Goal: Browse casually: Explore the website without a specific task or goal

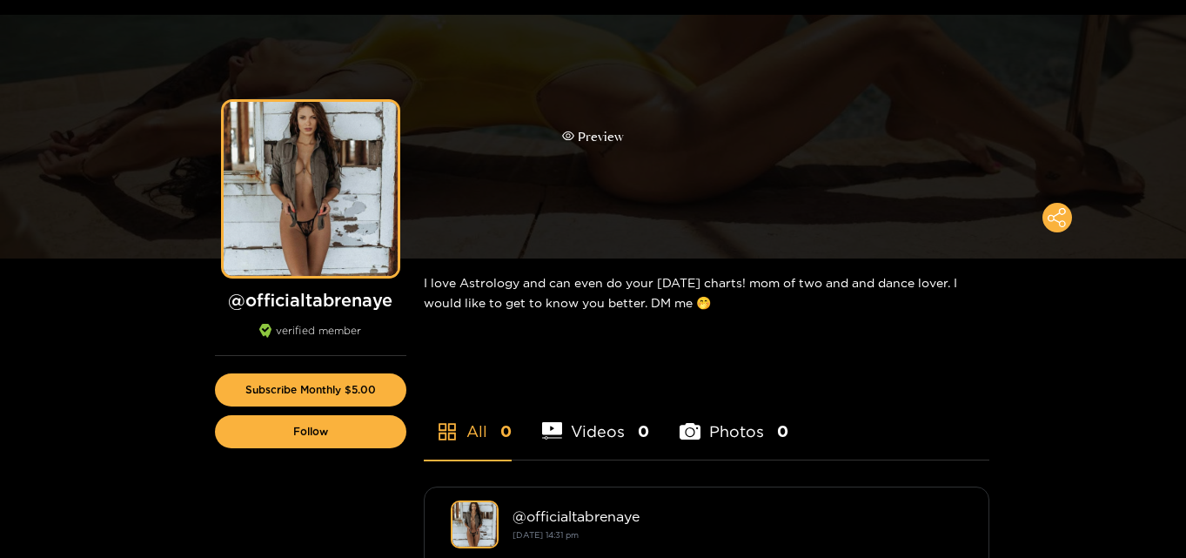
scroll to position [87, 0]
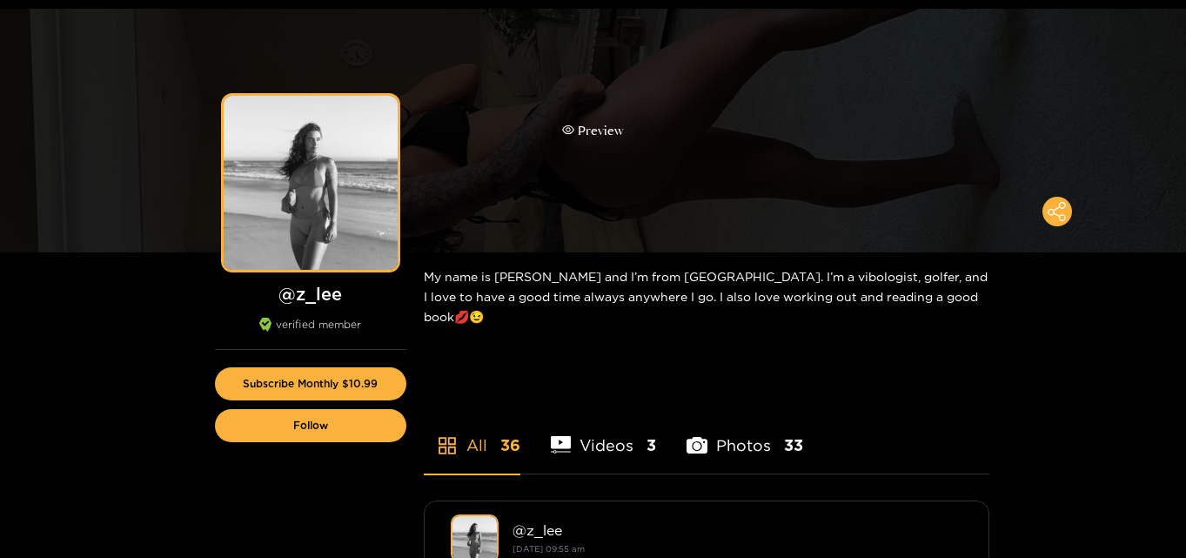
scroll to position [87, 0]
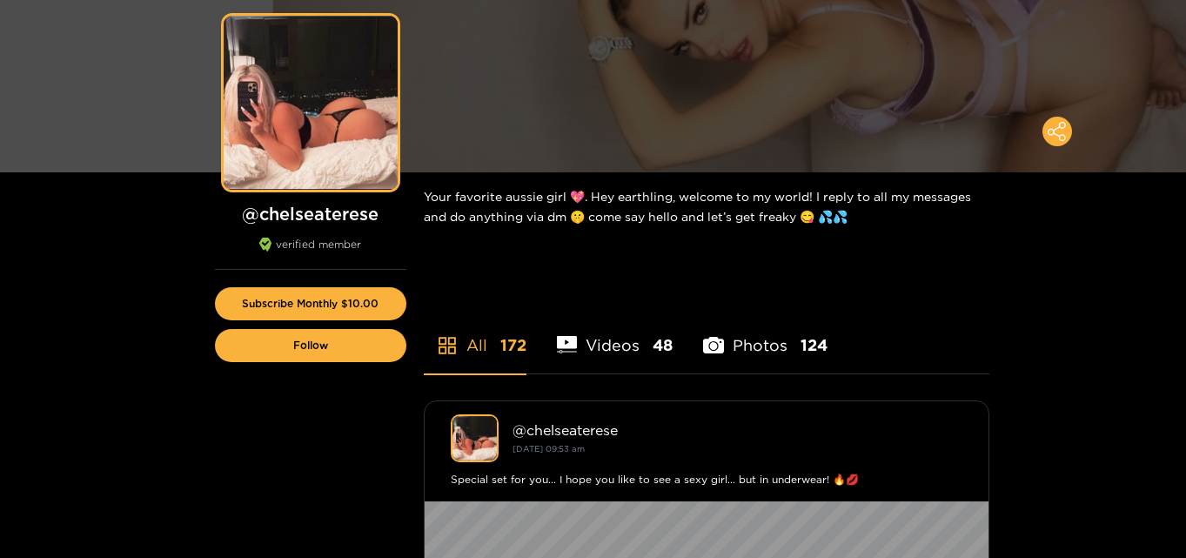
scroll to position [174, 0]
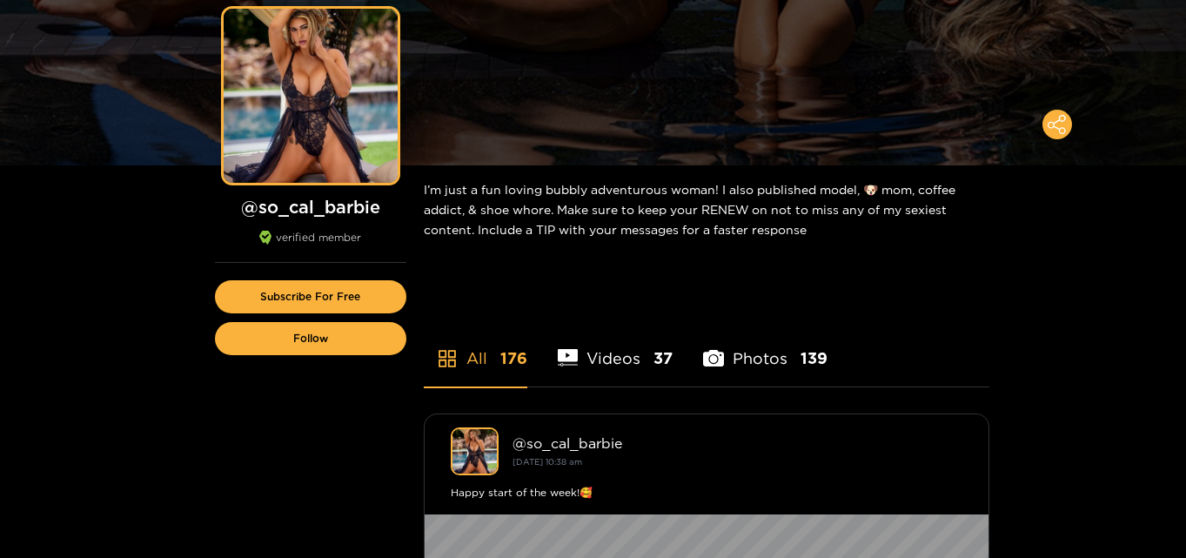
scroll to position [174, 0]
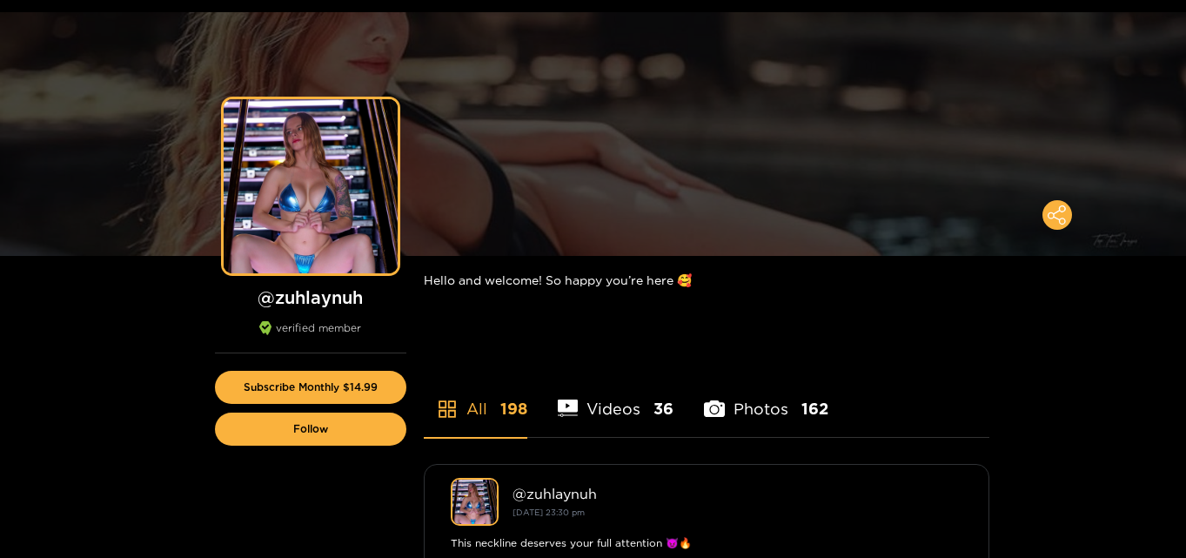
scroll to position [87, 0]
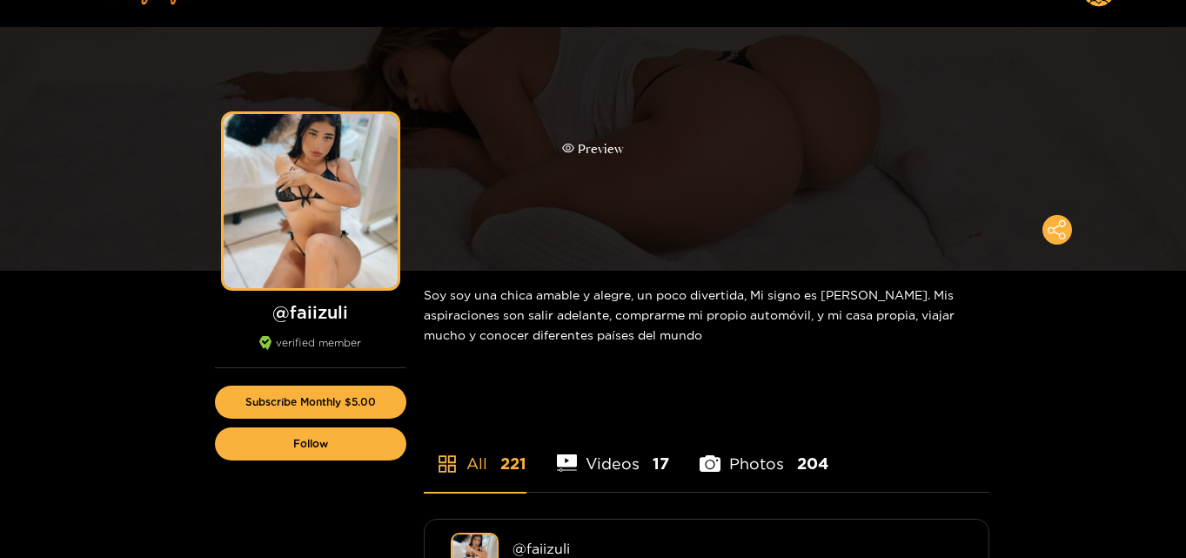
scroll to position [87, 0]
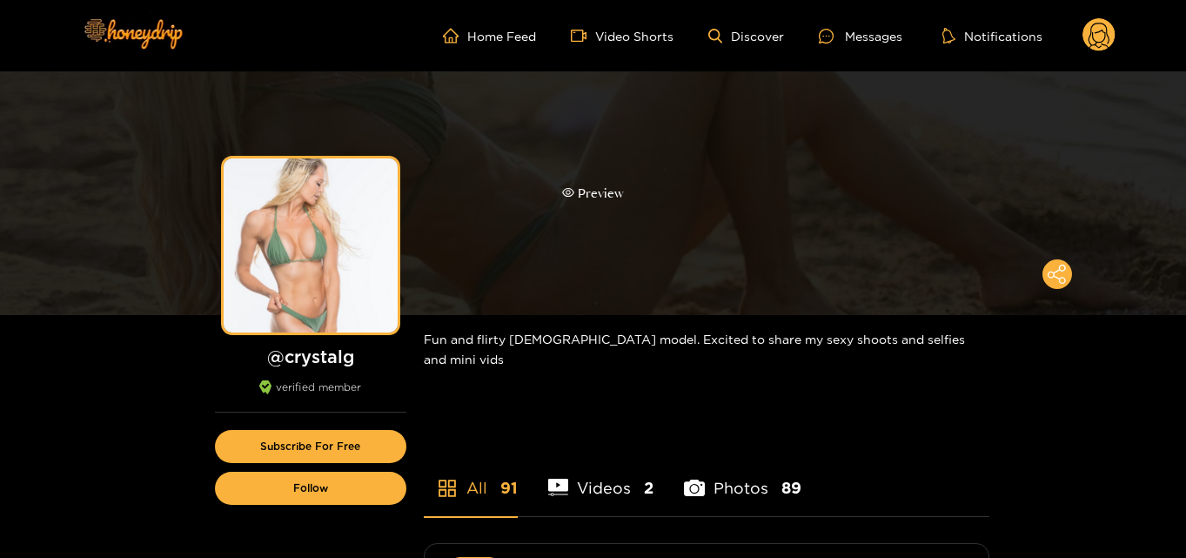
scroll to position [87, 0]
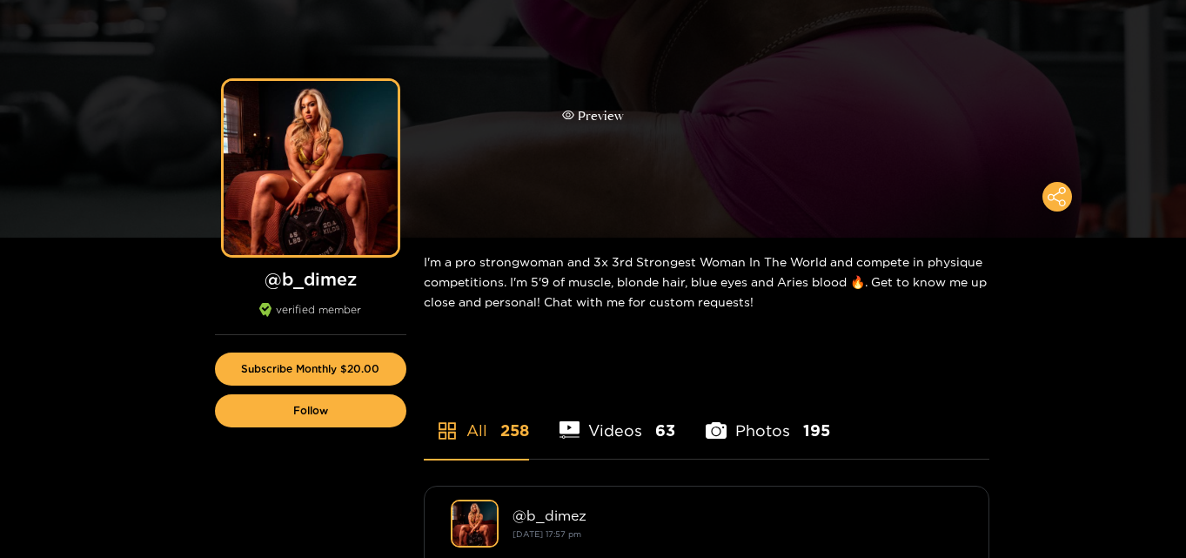
scroll to position [87, 0]
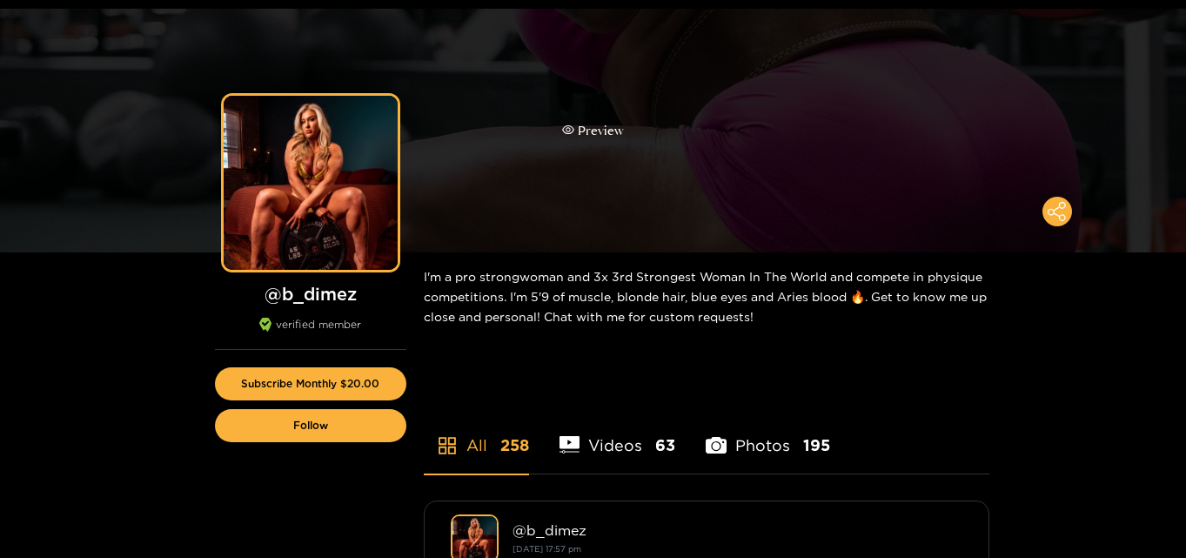
scroll to position [87, 0]
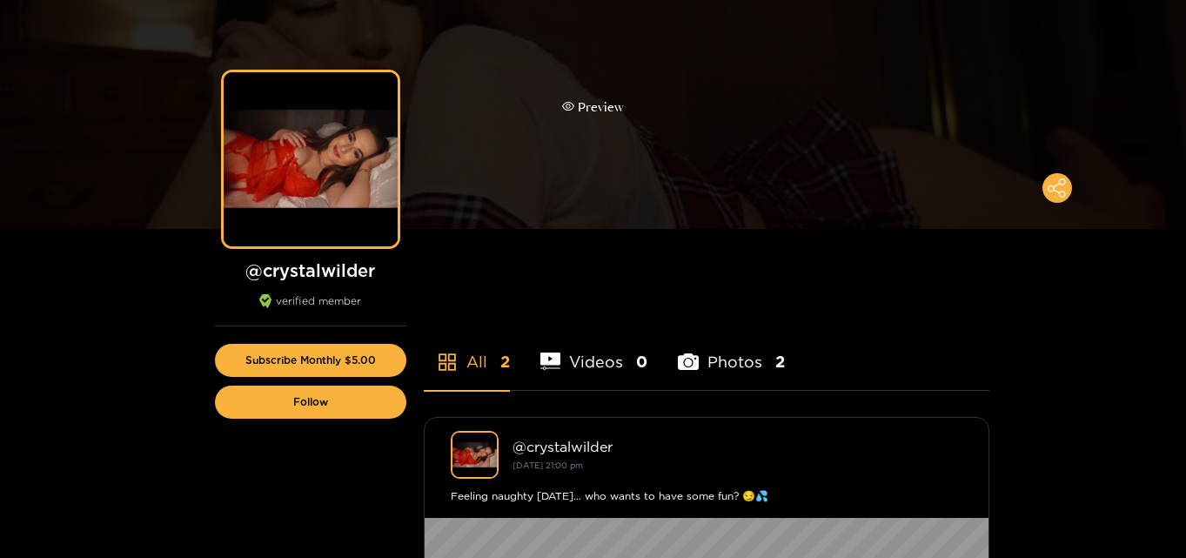
scroll to position [87, 0]
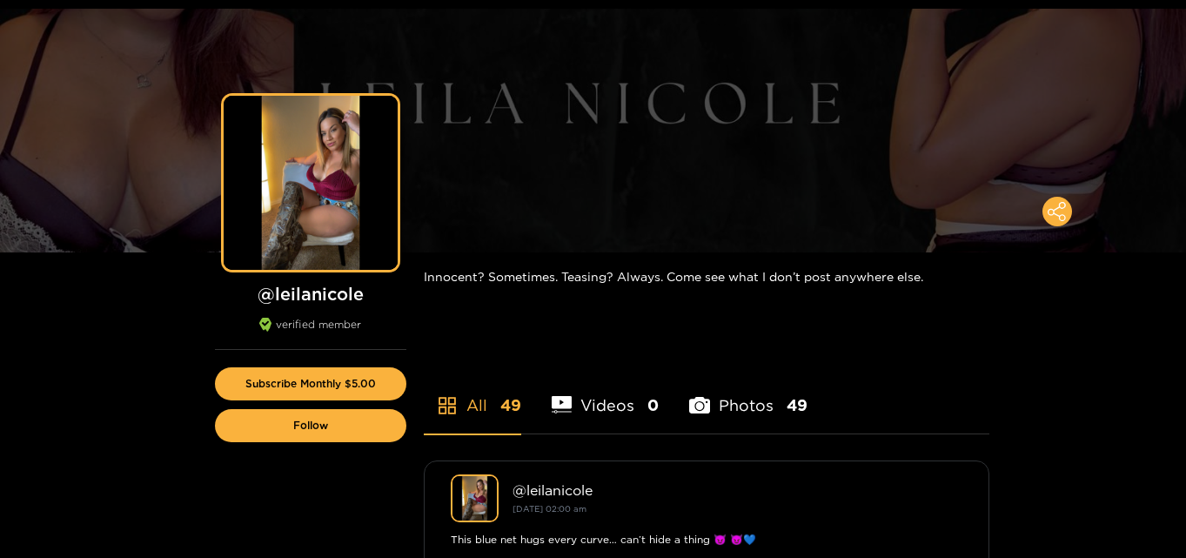
scroll to position [87, 0]
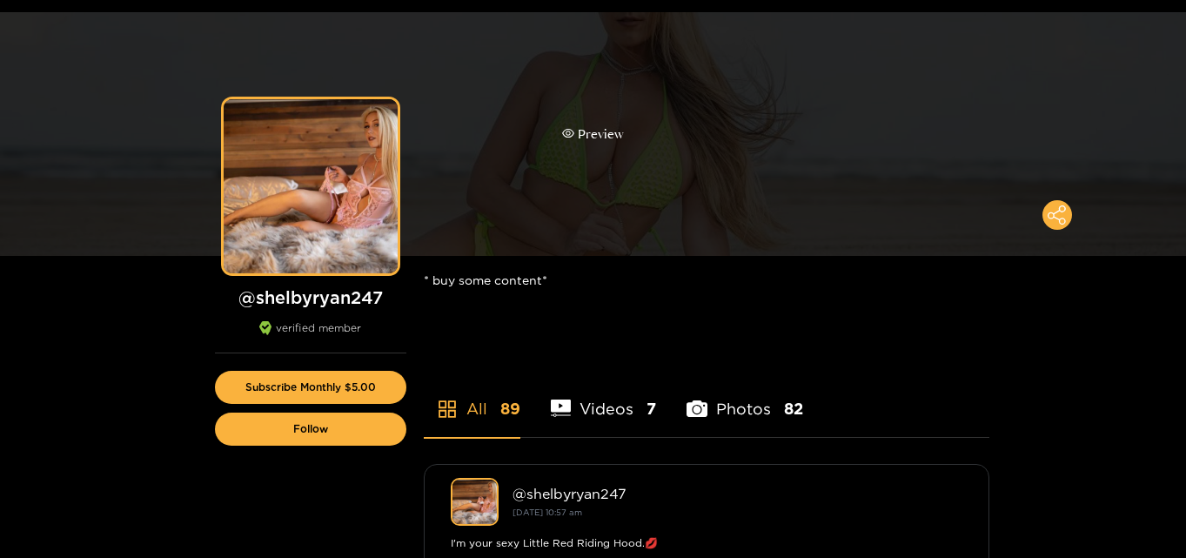
scroll to position [87, 0]
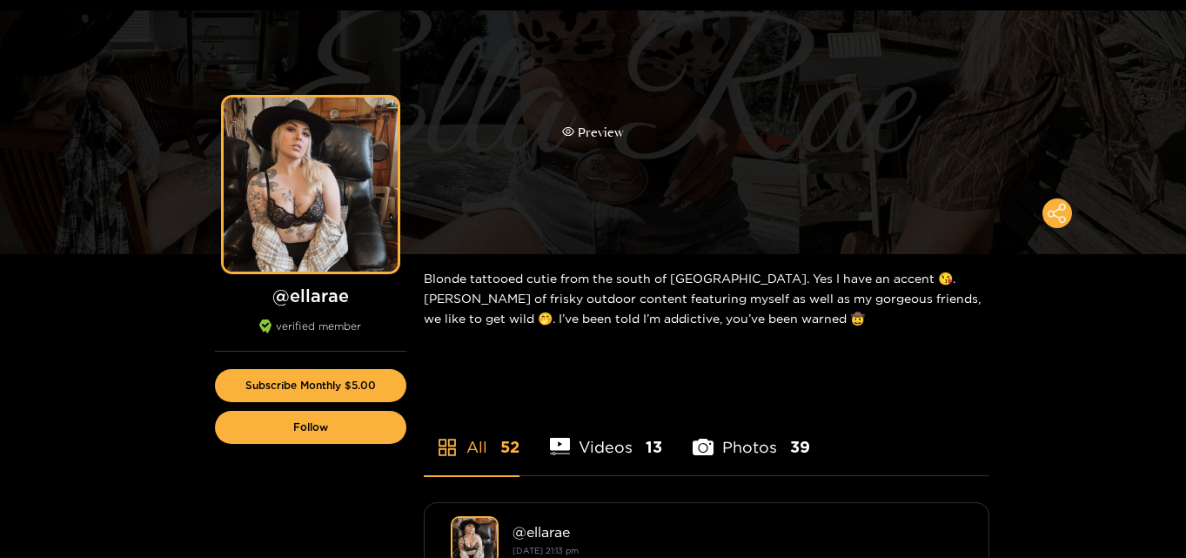
scroll to position [87, 0]
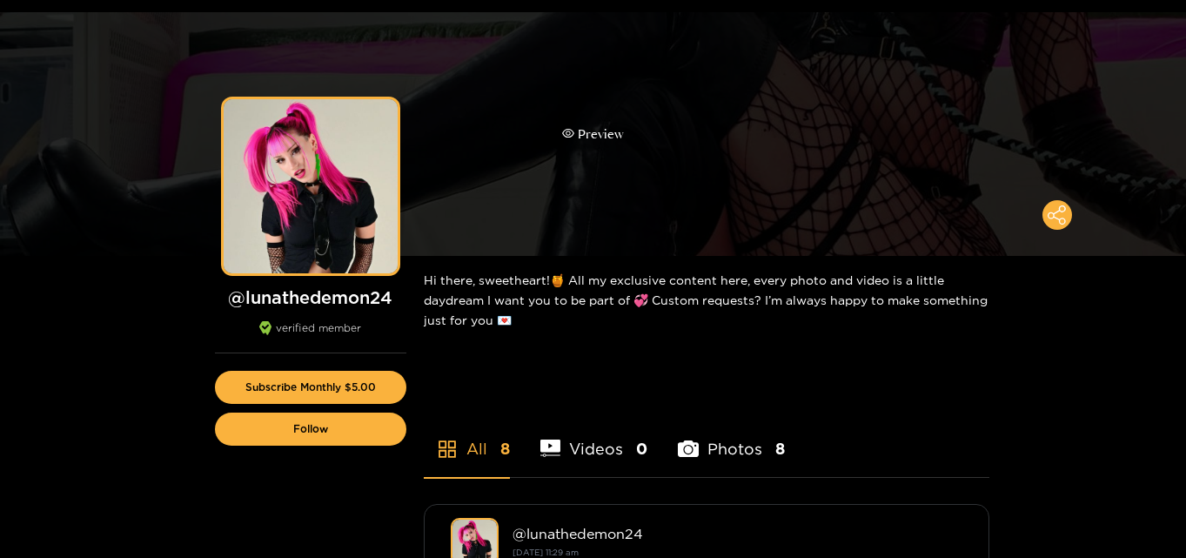
scroll to position [87, 0]
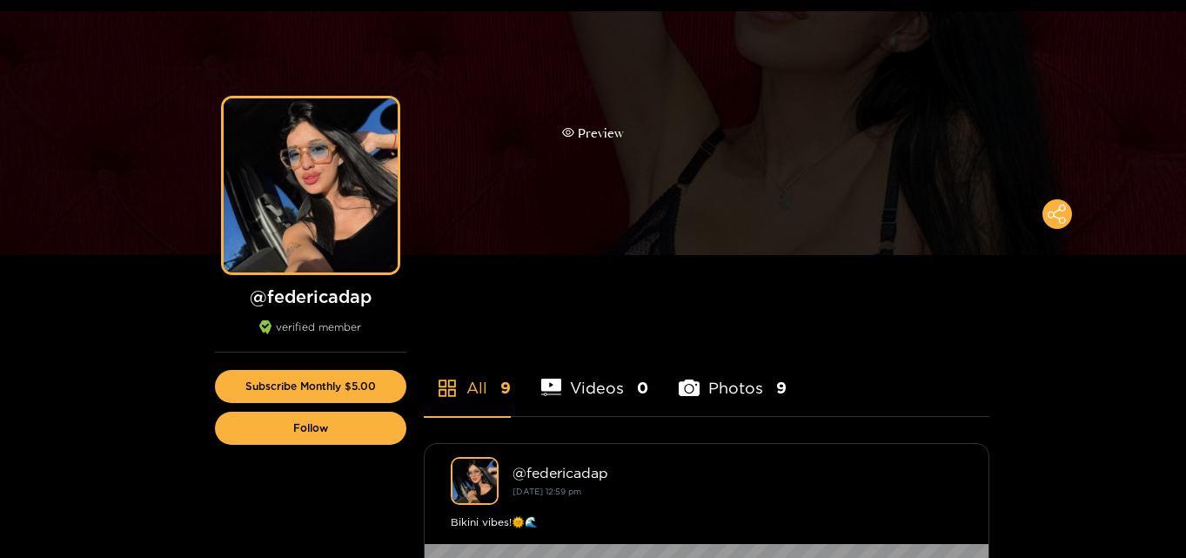
scroll to position [87, 0]
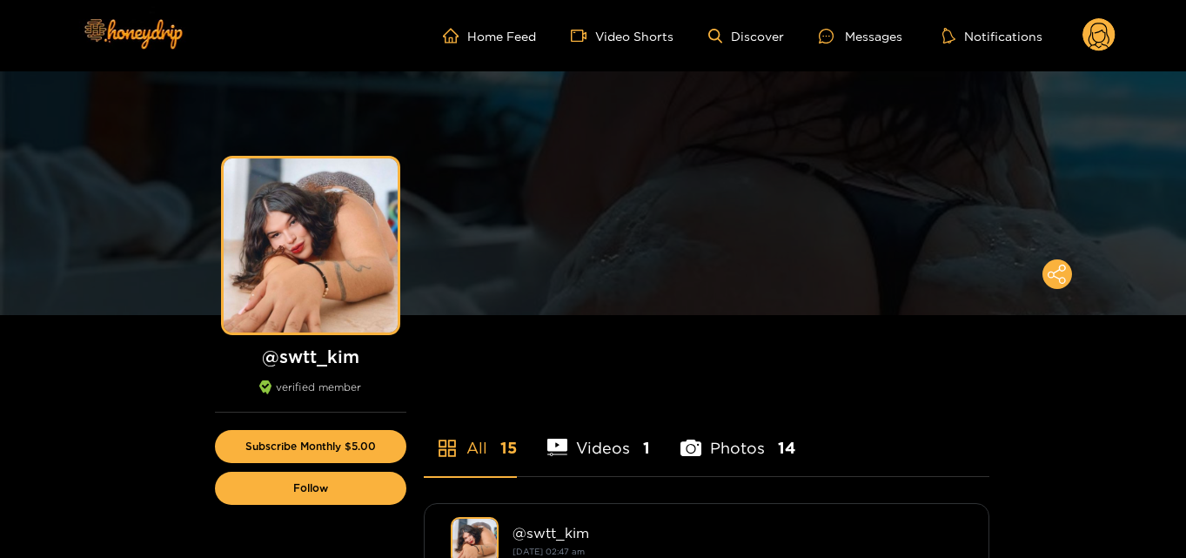
scroll to position [87, 0]
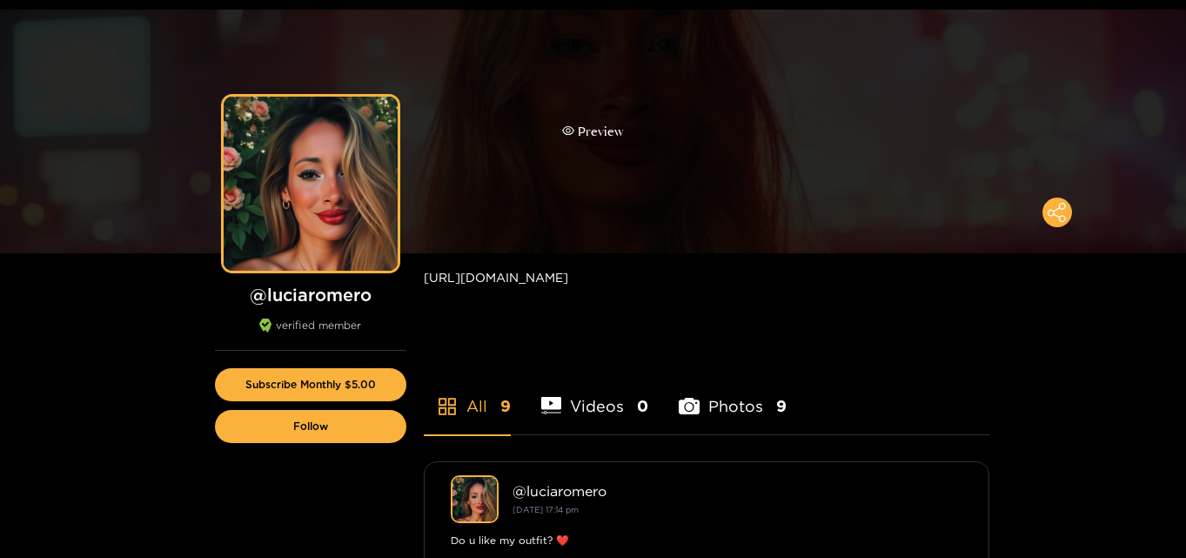
scroll to position [87, 0]
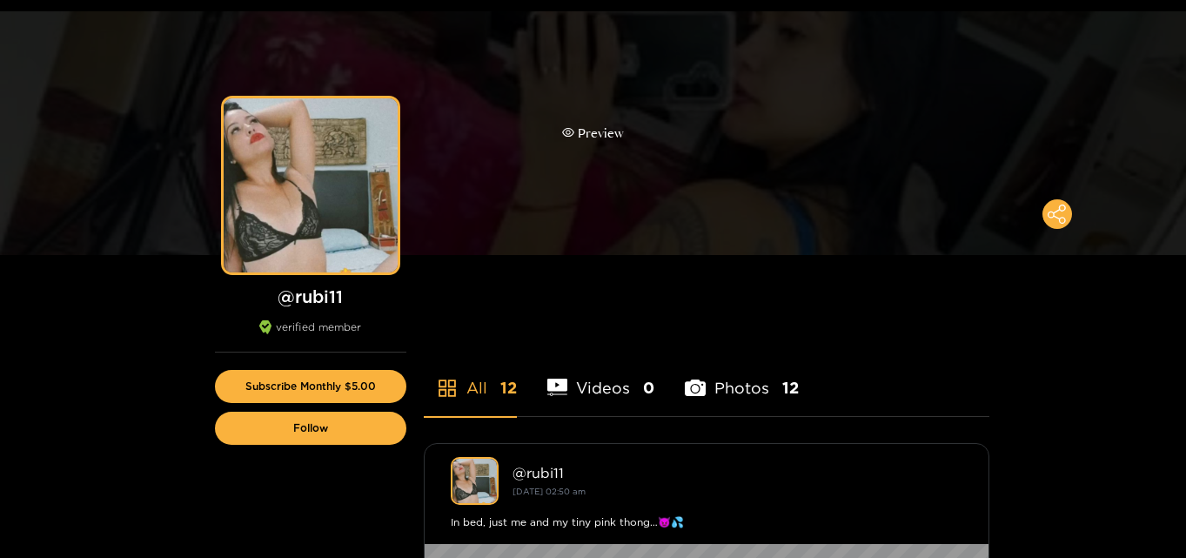
scroll to position [87, 0]
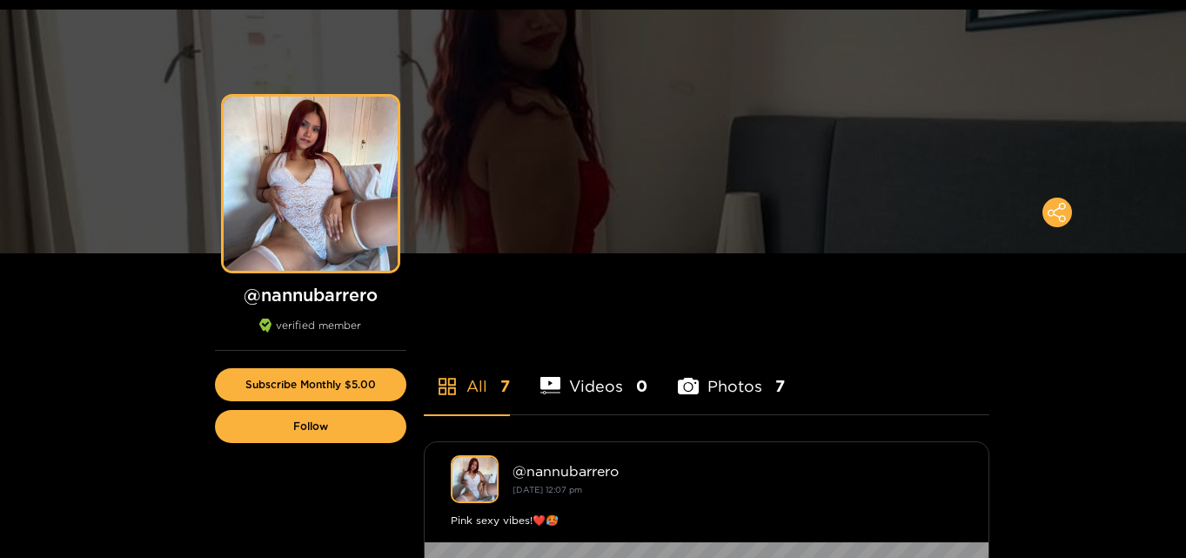
scroll to position [87, 0]
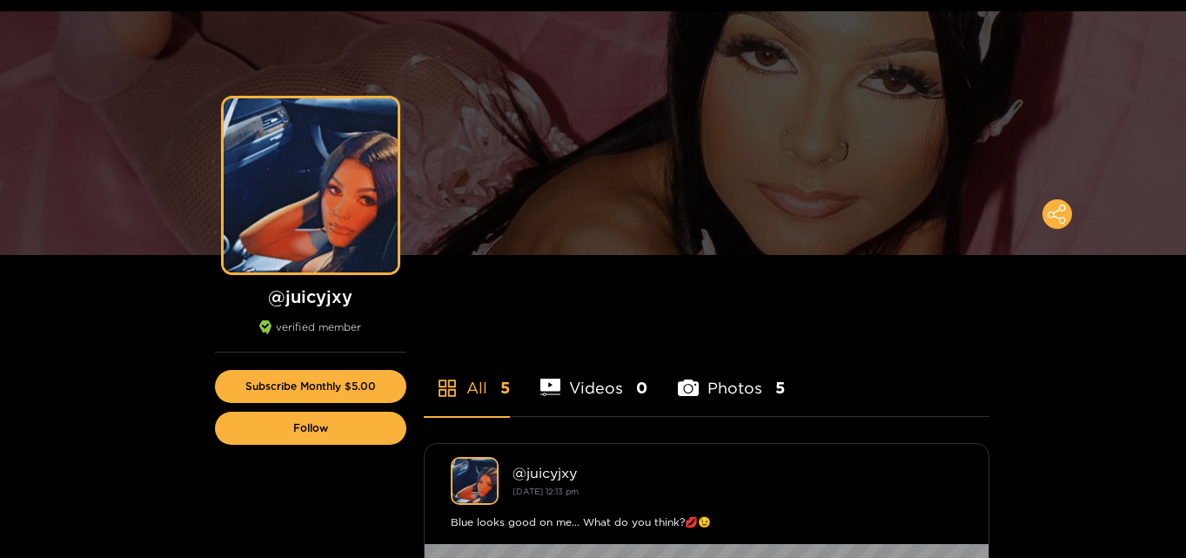
scroll to position [87, 0]
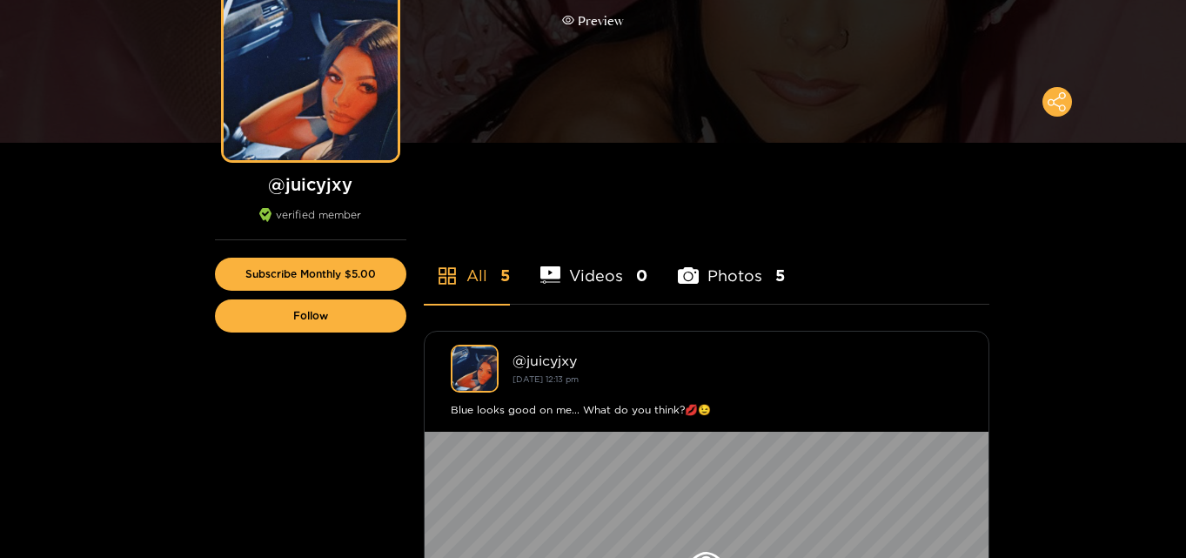
scroll to position [174, 0]
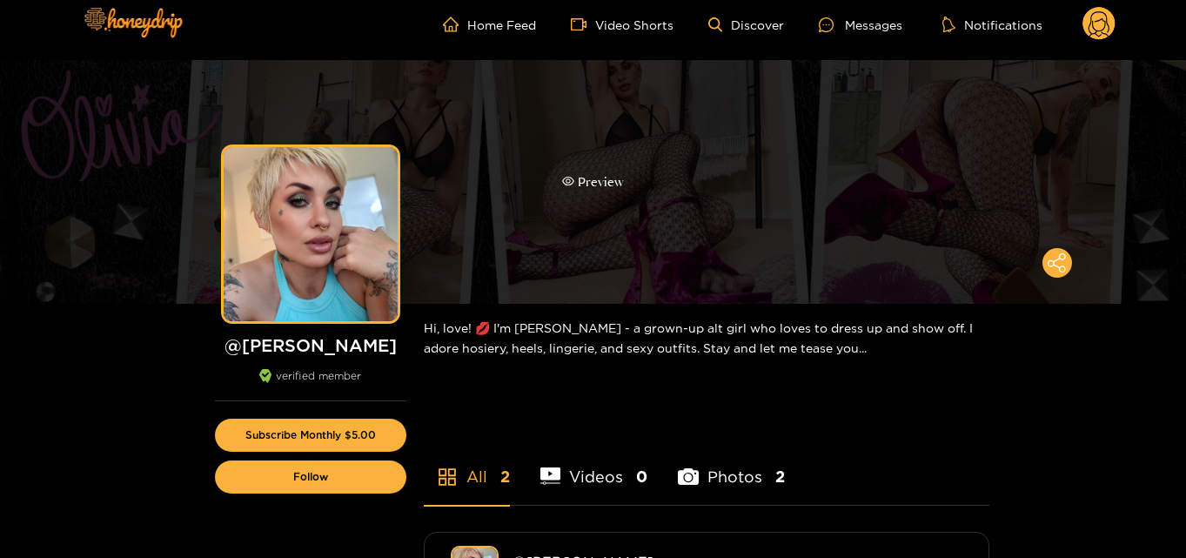
scroll to position [87, 0]
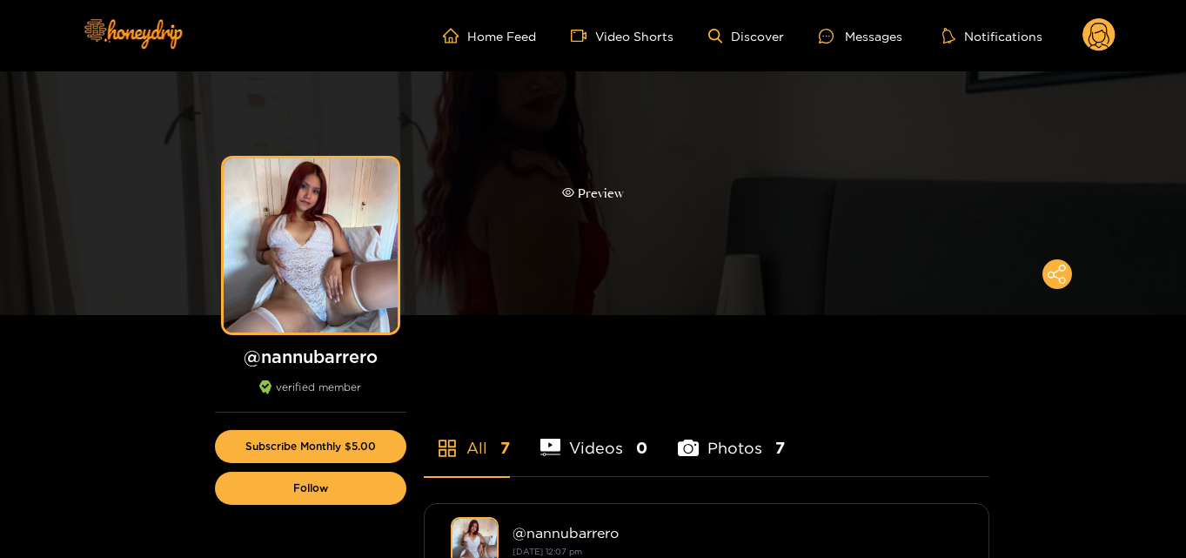
scroll to position [87, 0]
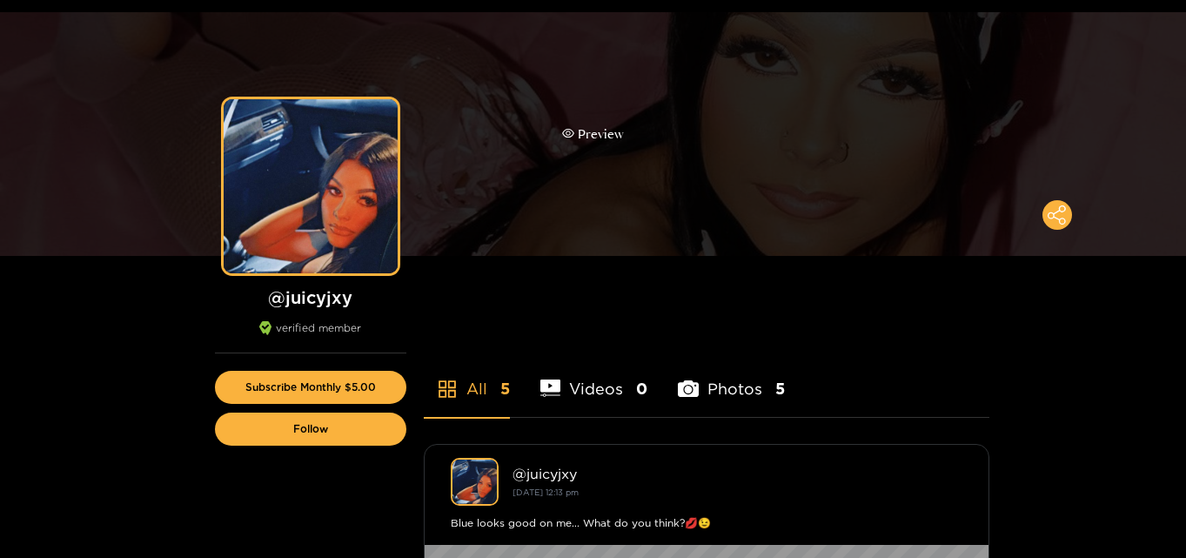
scroll to position [87, 0]
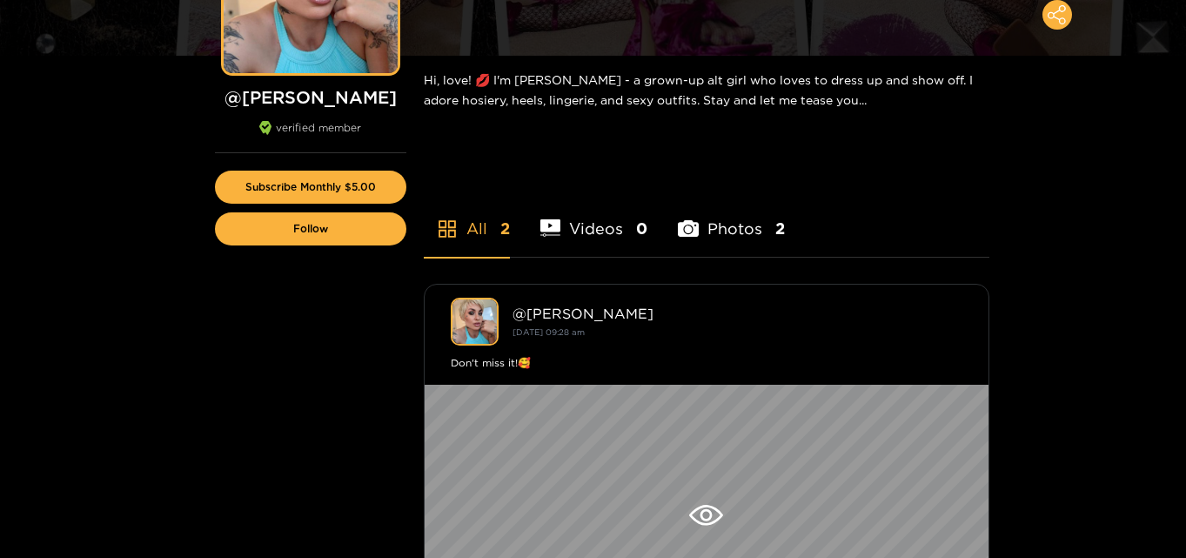
scroll to position [261, 0]
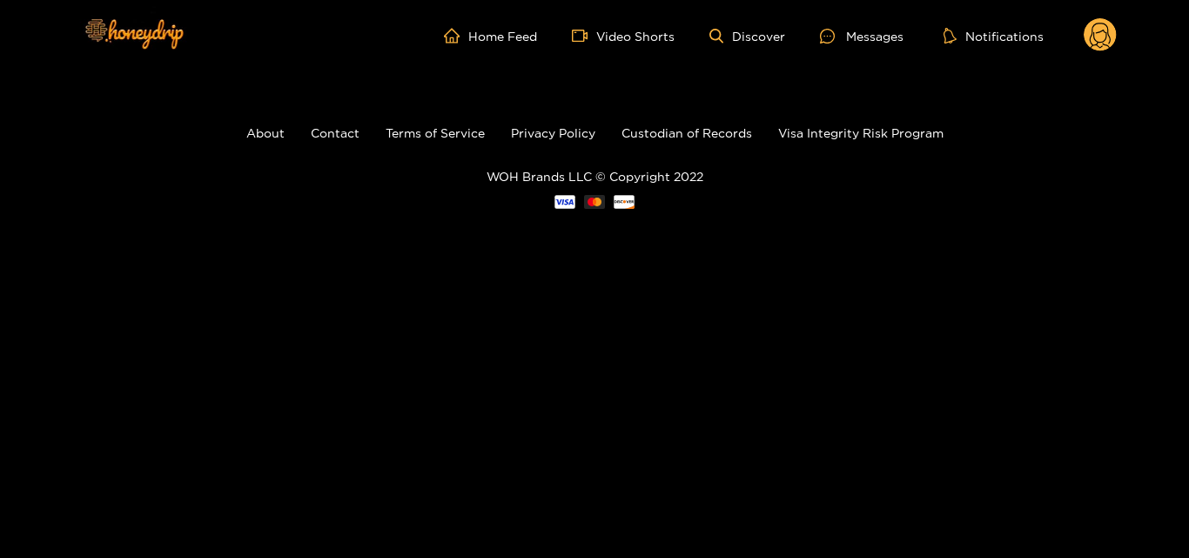
click at [1082, 45] on ul "Home Feed Video Shorts Discover Messages Notifications" at bounding box center [780, 35] width 673 height 35
click at [1096, 45] on icon at bounding box center [1100, 38] width 21 height 30
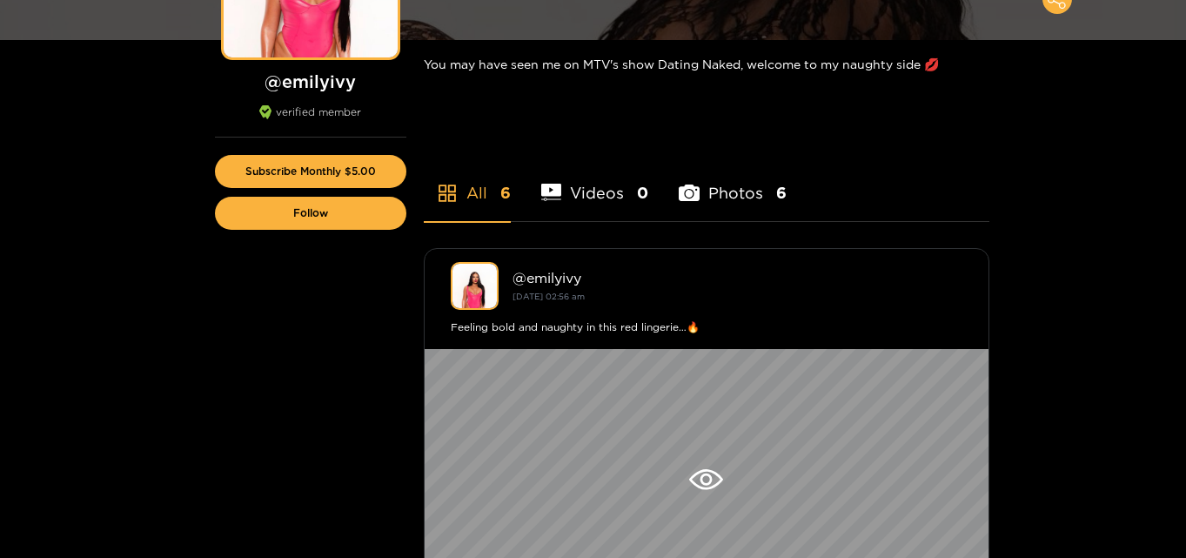
scroll to position [348, 0]
